Goal: Information Seeking & Learning: Check status

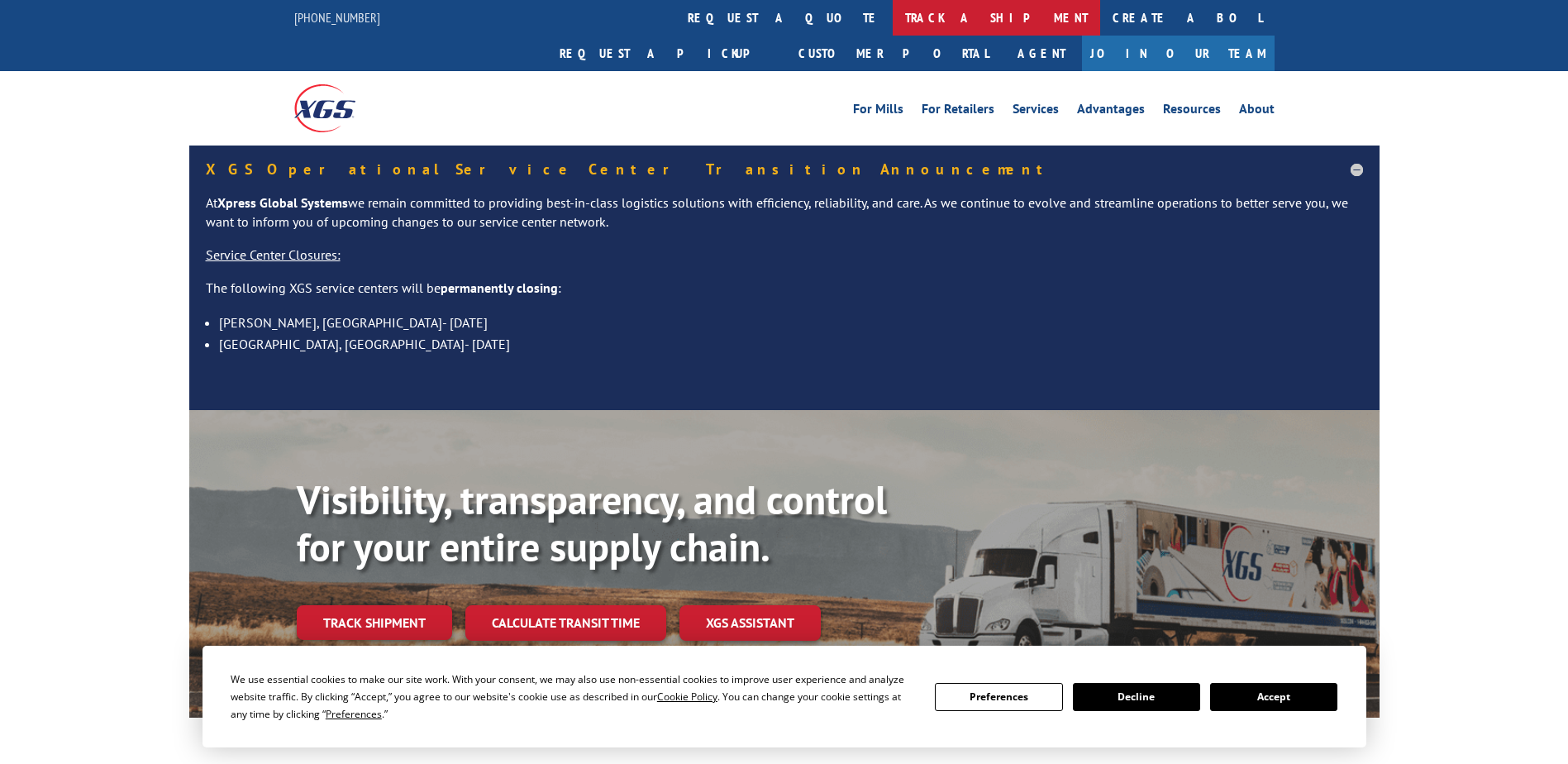
click at [893, 24] on link "track a shipment" at bounding box center [996, 17] width 207 height 35
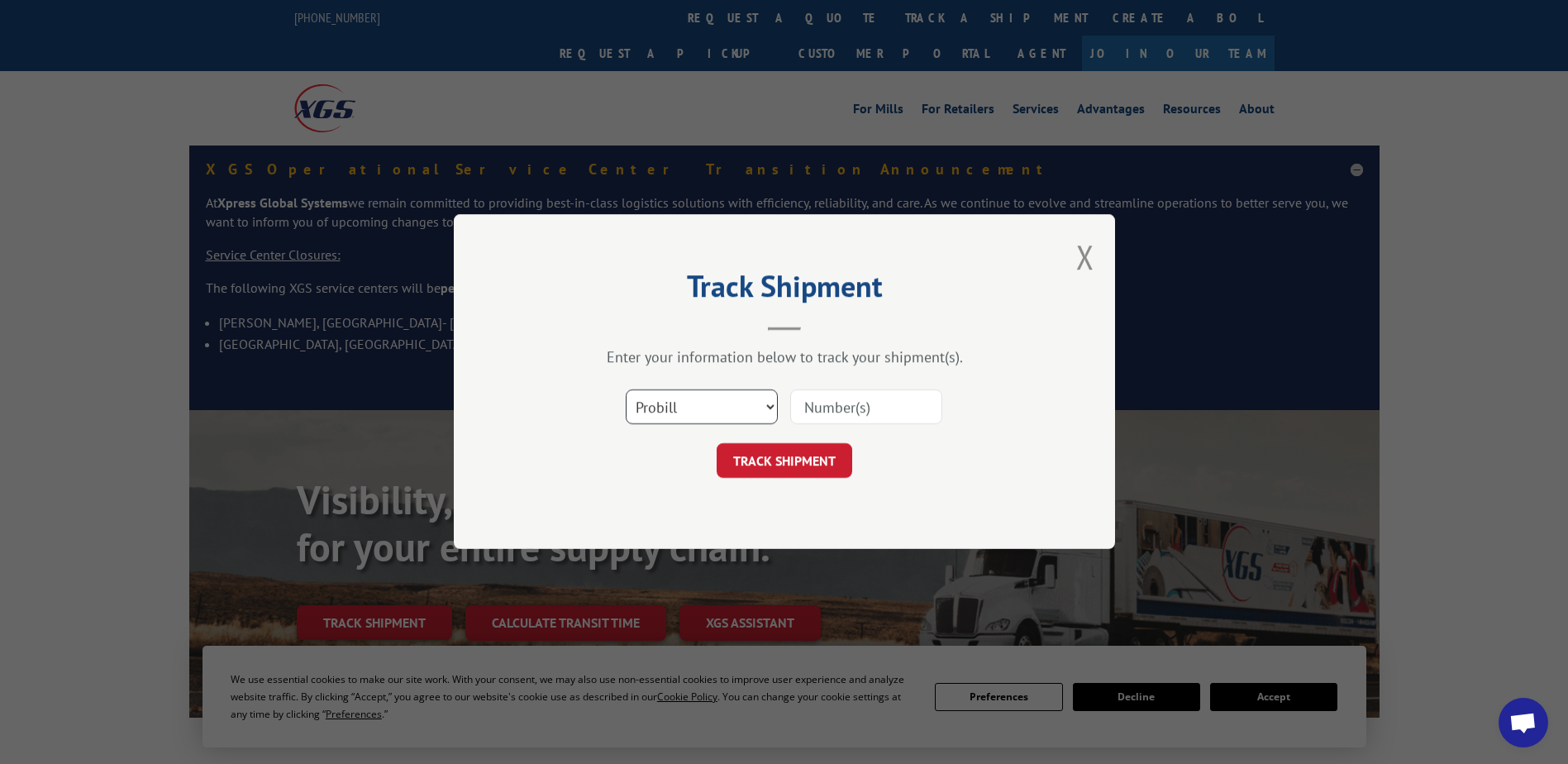
drag, startPoint x: 667, startPoint y: 414, endPoint x: 664, endPoint y: 428, distance: 14.3
click at [667, 414] on select "Select category... Probill BOL PO" at bounding box center [702, 407] width 152 height 35
select select "bol"
click at [626, 390] on select "Select category... Probill BOL PO" at bounding box center [702, 407] width 152 height 35
click at [879, 412] on input at bounding box center [866, 407] width 152 height 35
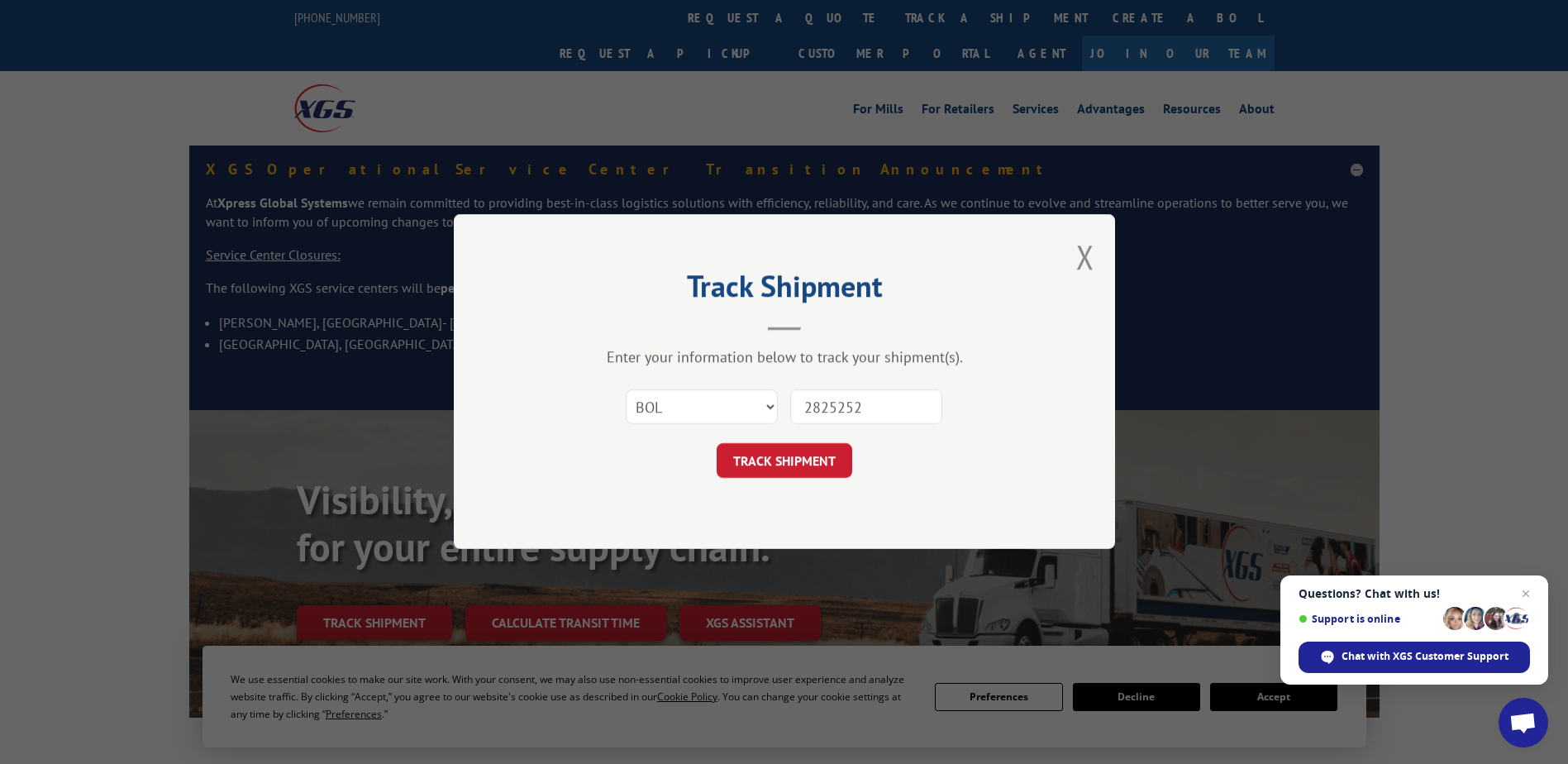
type input "2825252"
click at [814, 484] on div "Track Shipment Enter your information below to track your shipment(s). Select c…" at bounding box center [784, 381] width 662 height 335
click at [814, 474] on button "TRACK SHIPMENT" at bounding box center [784, 461] width 135 height 35
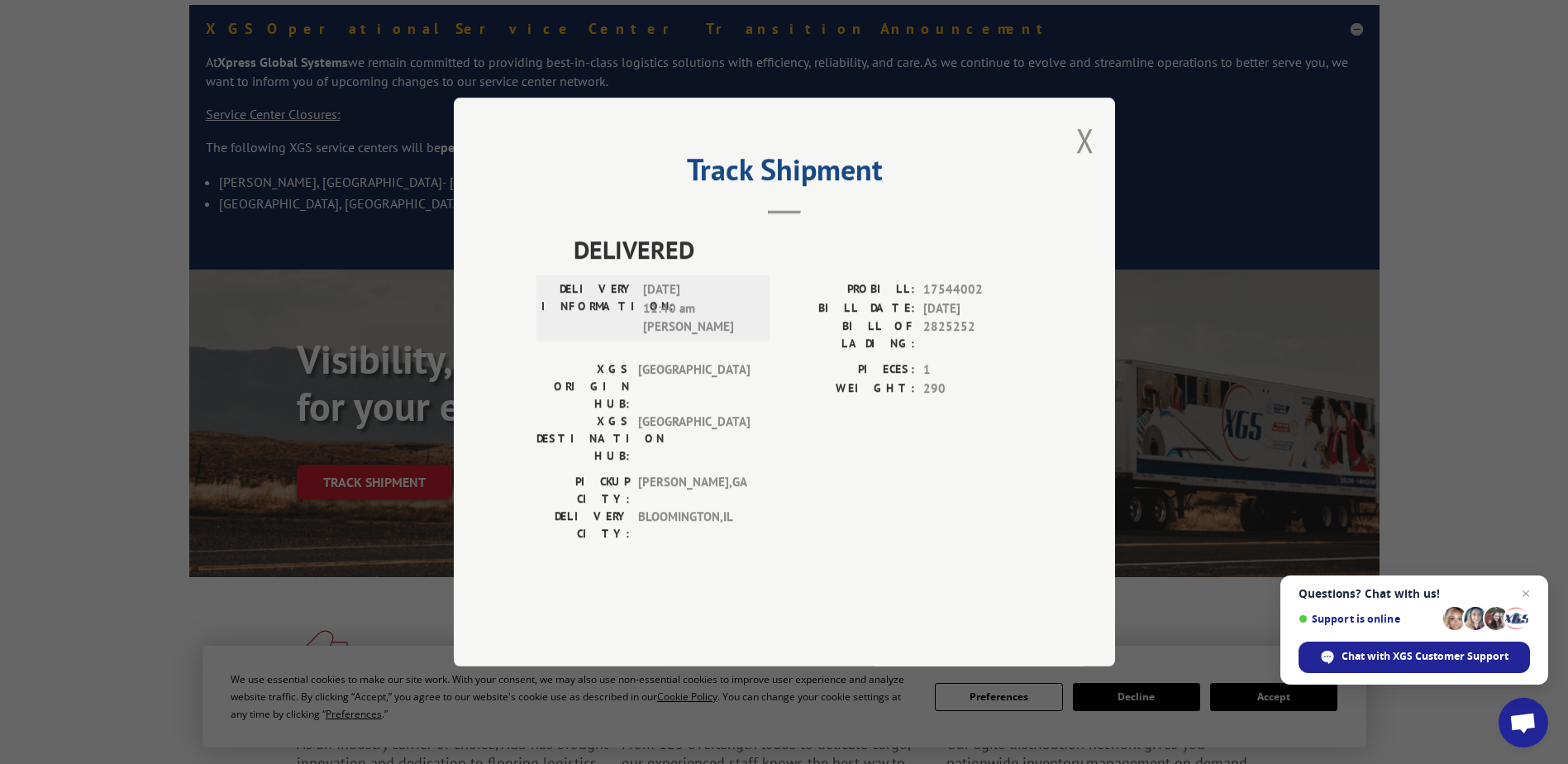
scroll to position [165, 0]
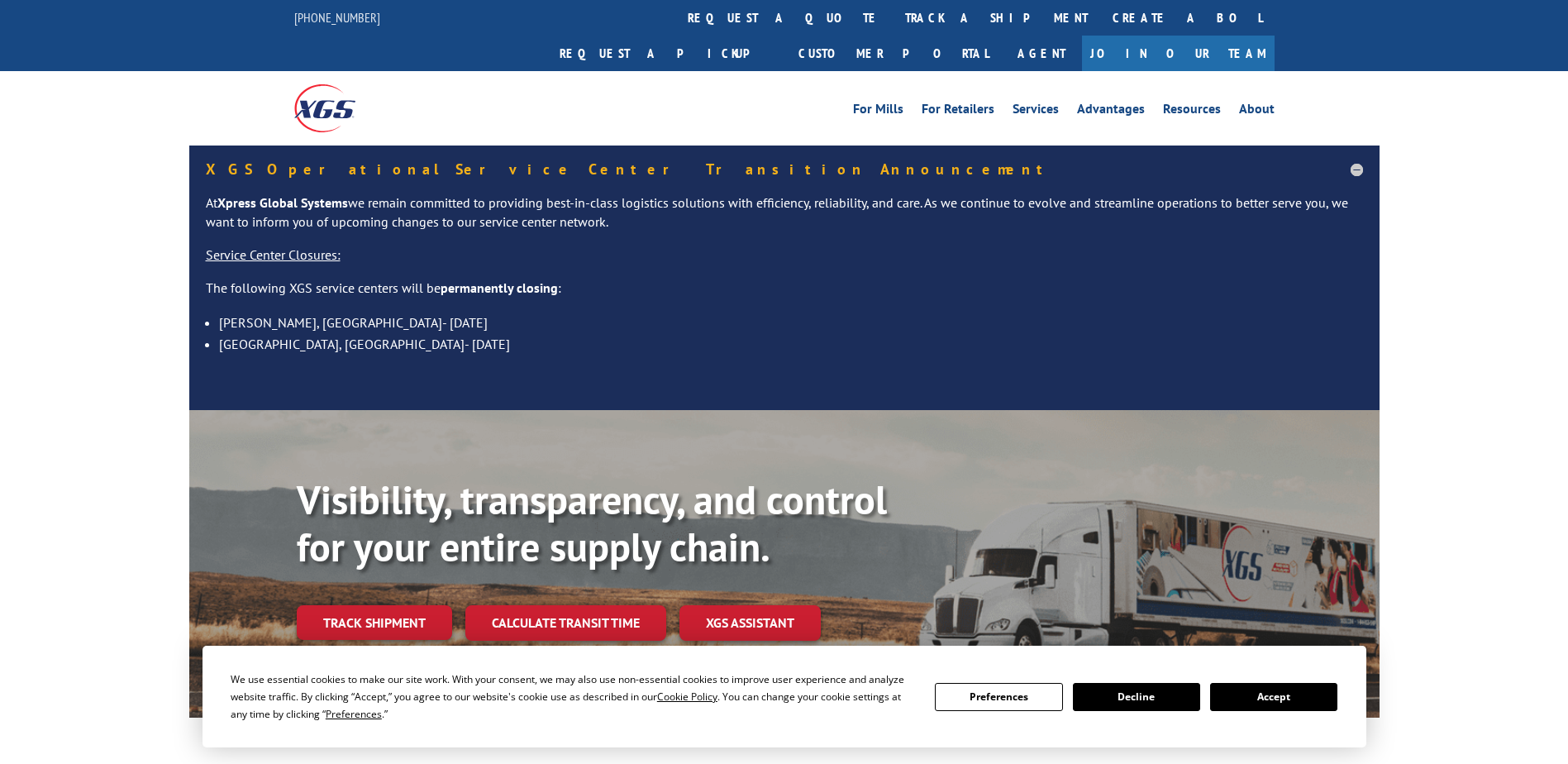
drag, startPoint x: 773, startPoint y: 20, endPoint x: 763, endPoint y: 32, distance: 15.6
click at [893, 21] on link "track a shipment" at bounding box center [996, 17] width 207 height 35
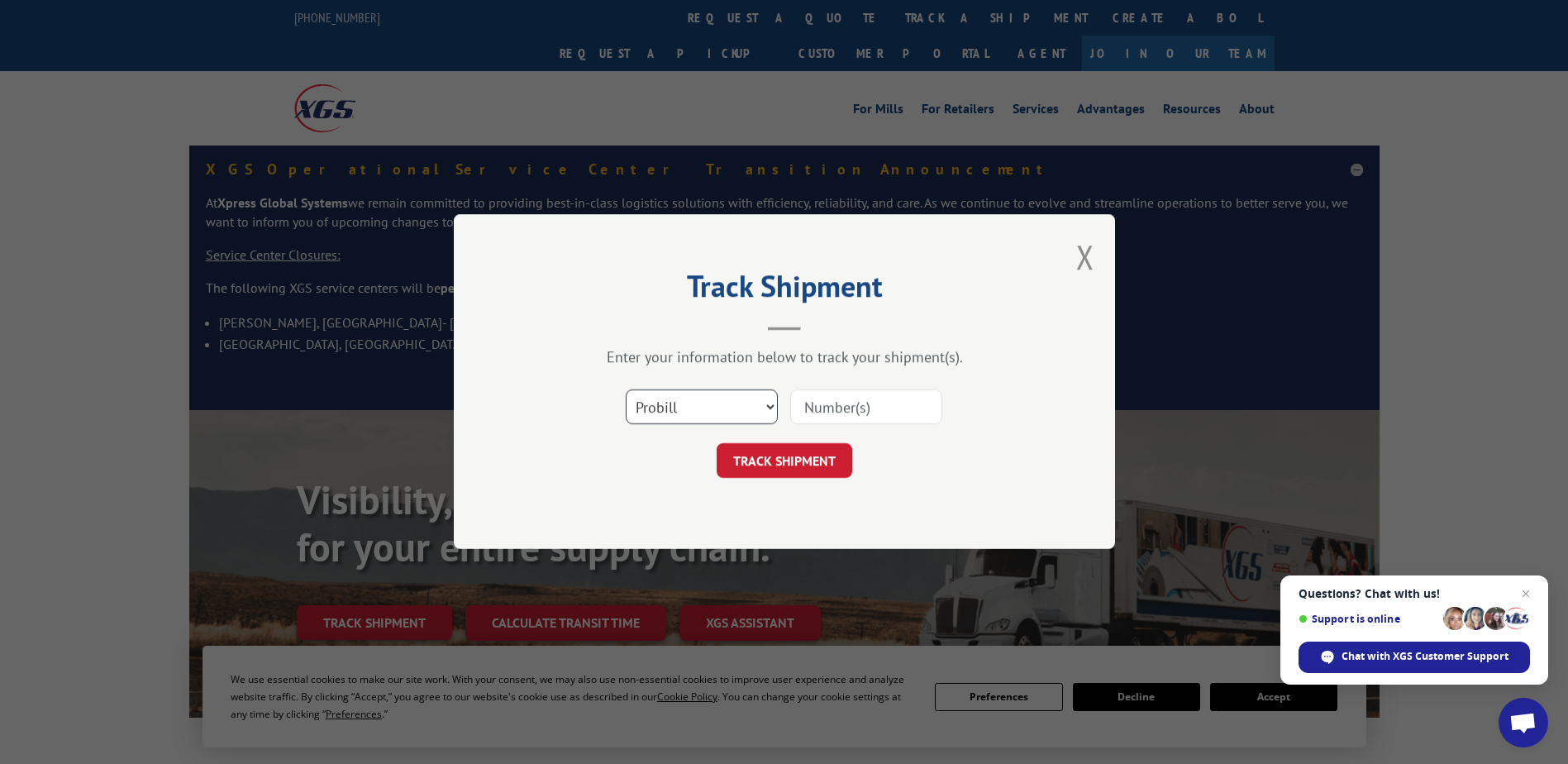
drag, startPoint x: 657, startPoint y: 414, endPoint x: 663, endPoint y: 428, distance: 15.2
click at [658, 419] on select "Select category... Probill BOL PO" at bounding box center [702, 407] width 152 height 35
select select "bol"
click at [626, 390] on select "Select category... Probill BOL PO" at bounding box center [702, 407] width 152 height 35
click at [834, 413] on input at bounding box center [866, 407] width 152 height 35
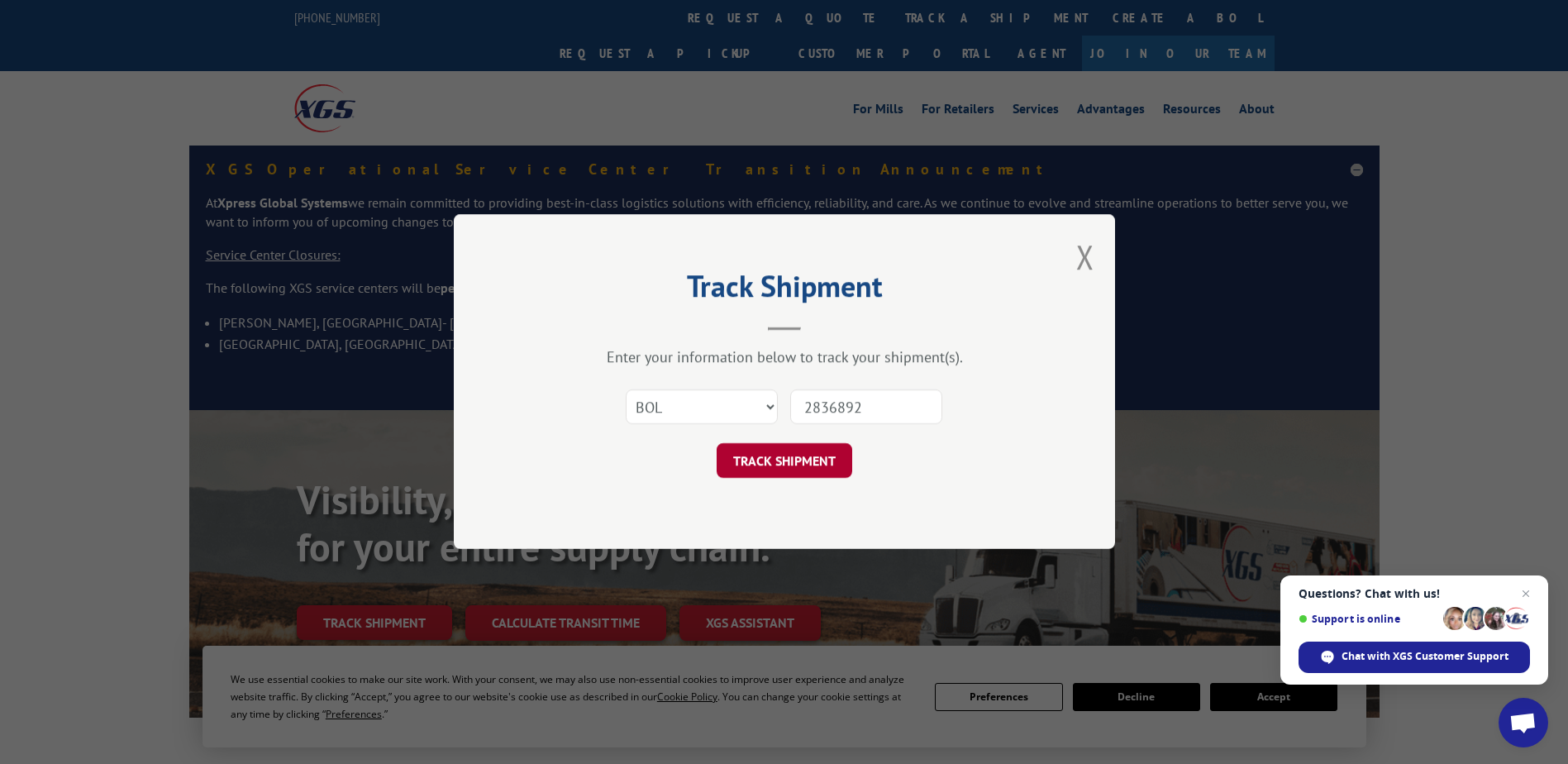
type input "2836892"
click at [788, 459] on button "TRACK SHIPMENT" at bounding box center [784, 461] width 135 height 35
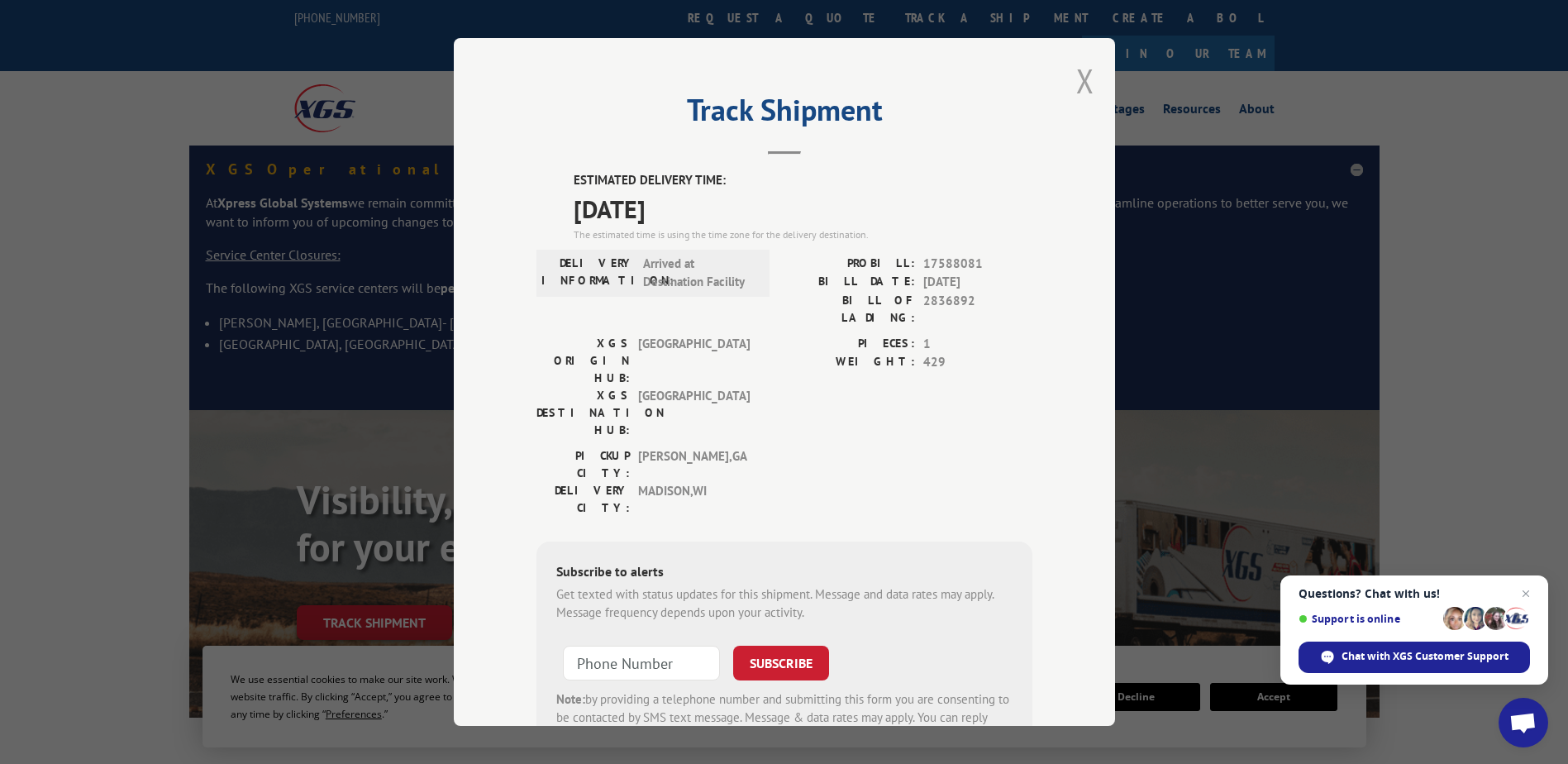
drag, startPoint x: 1092, startPoint y: 86, endPoint x: 1076, endPoint y: 83, distance: 16.3
click at [1088, 83] on div "Track Shipment ESTIMATED DELIVERY TIME: 09/03/2025 The estimated time is using …" at bounding box center [784, 382] width 662 height 687
click at [1077, 82] on button "Close modal" at bounding box center [1086, 81] width 18 height 44
